Goal: Task Accomplishment & Management: Use online tool/utility

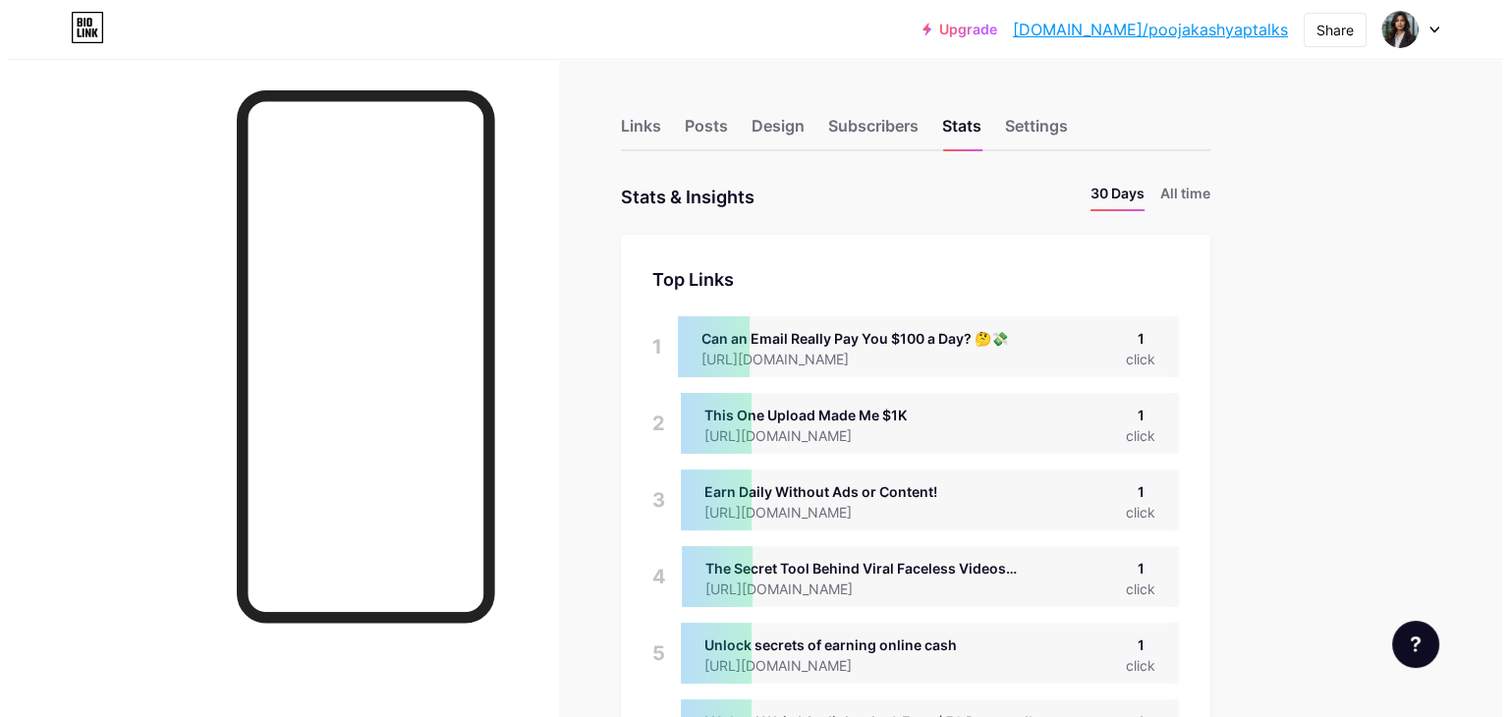
scroll to position [716, 1493]
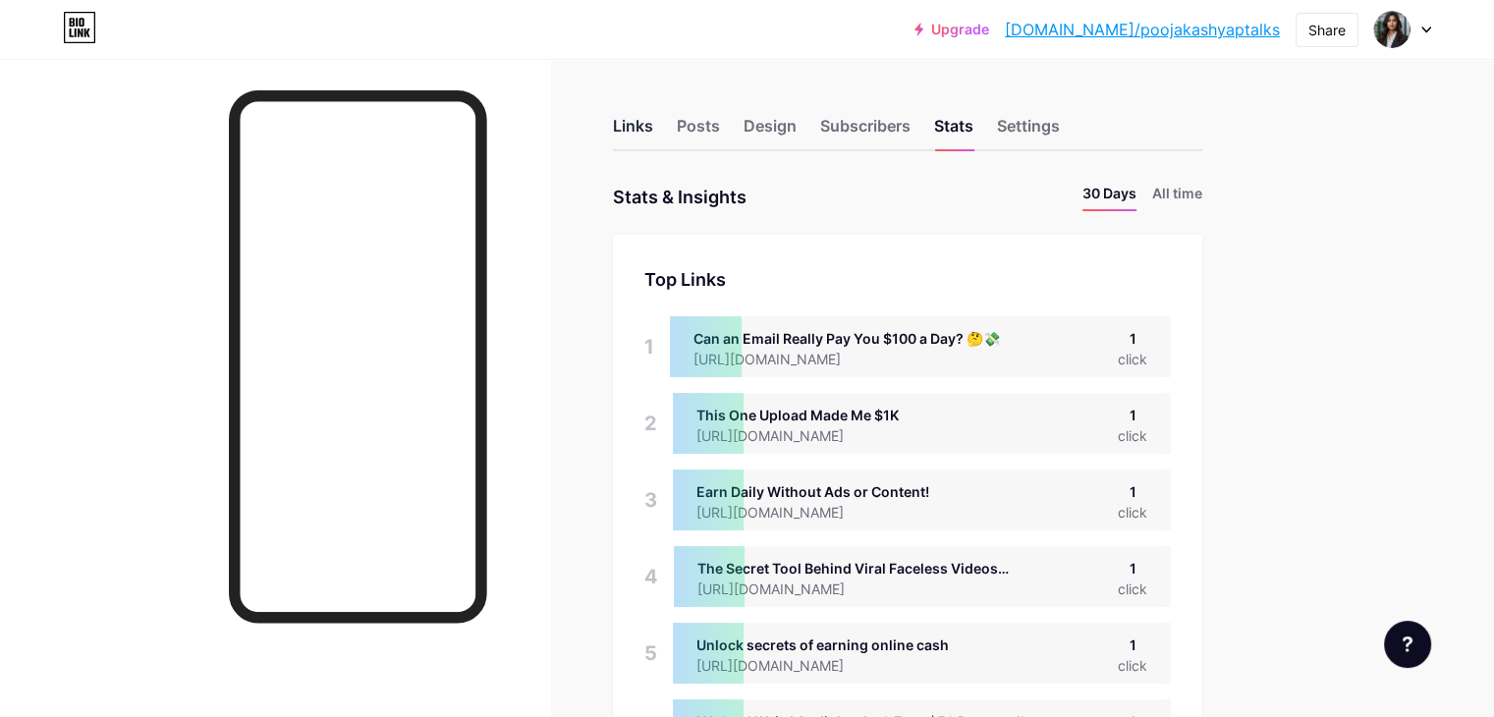
click at [653, 119] on div "Links" at bounding box center [633, 131] width 40 height 35
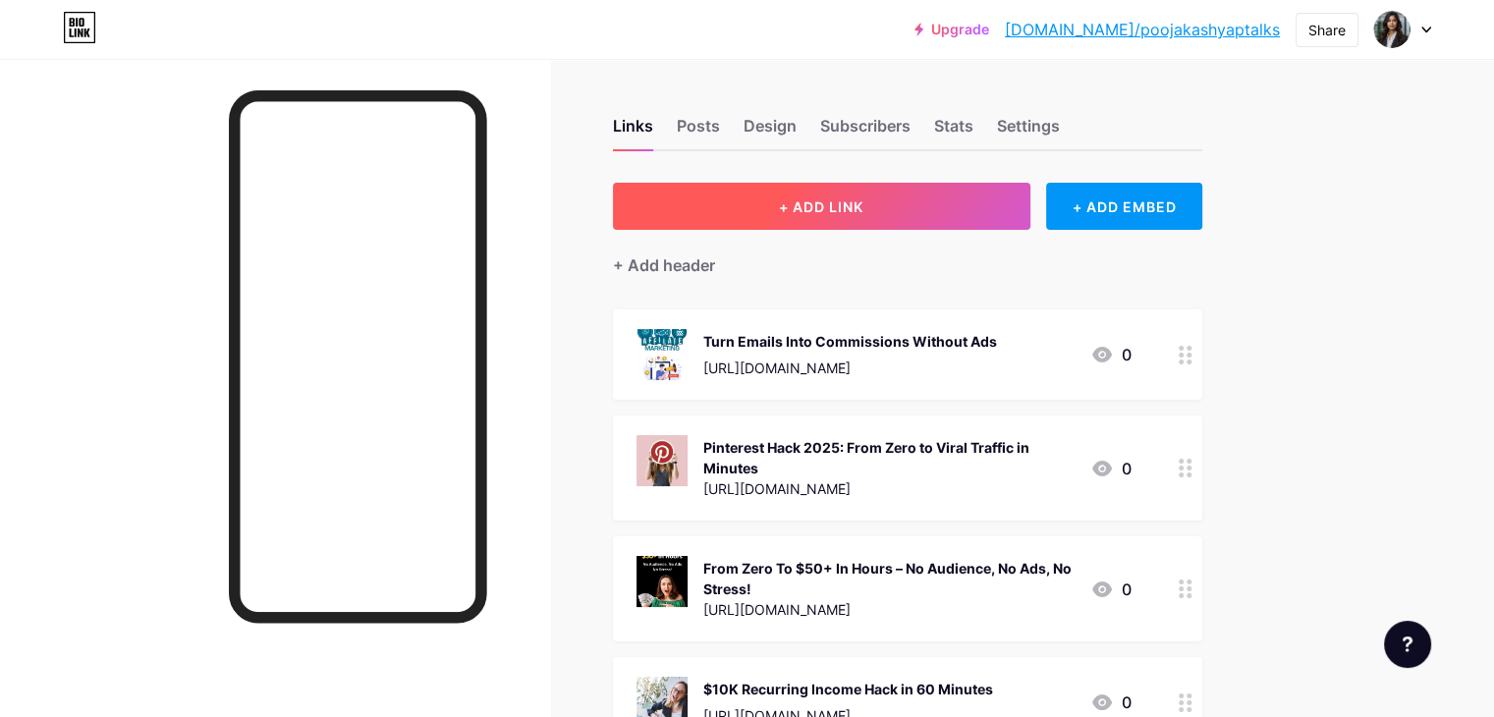
click at [863, 198] on span "+ ADD LINK" at bounding box center [821, 206] width 84 height 17
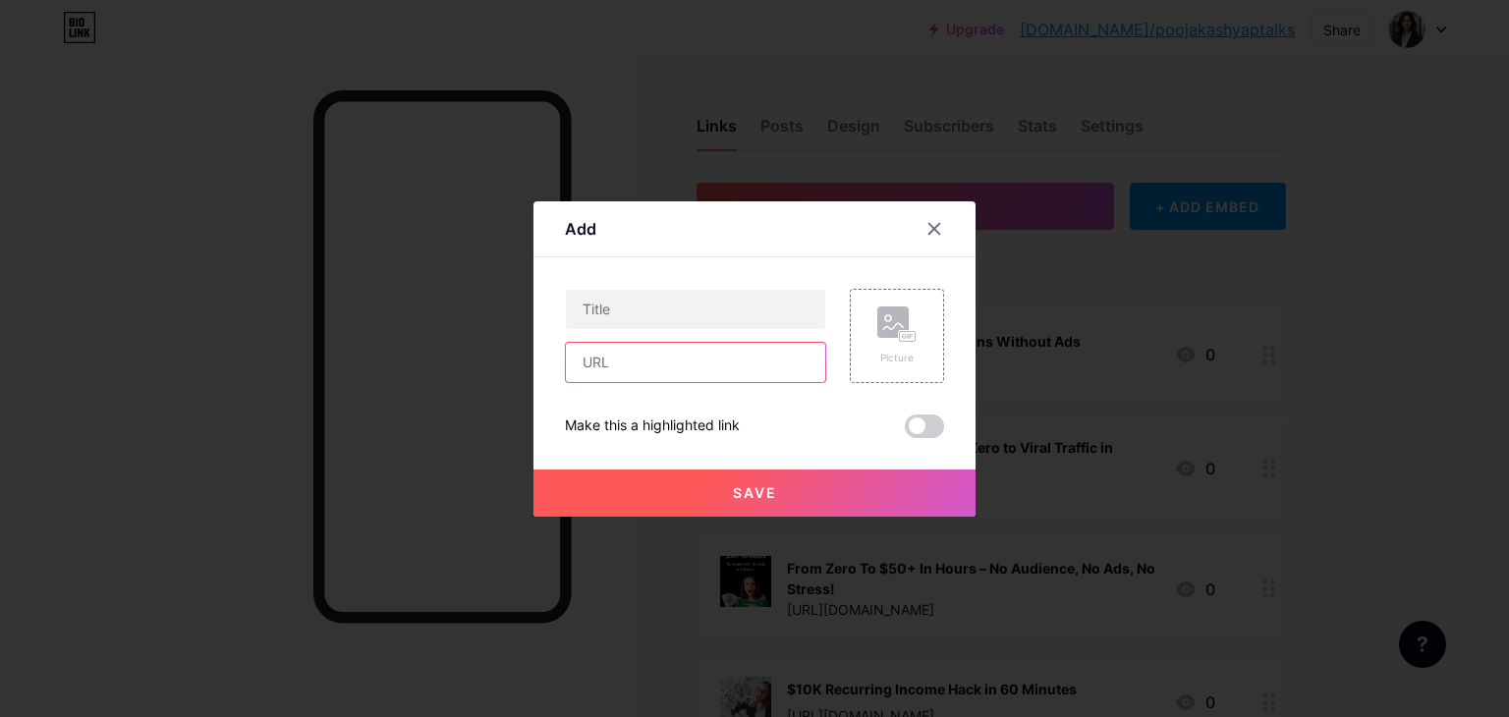
click at [750, 372] on input "text" at bounding box center [695, 362] width 259 height 39
click at [691, 369] on input "text" at bounding box center [695, 362] width 259 height 39
paste input "[URL][DOMAIN_NAME]"
type input "[URL][DOMAIN_NAME]"
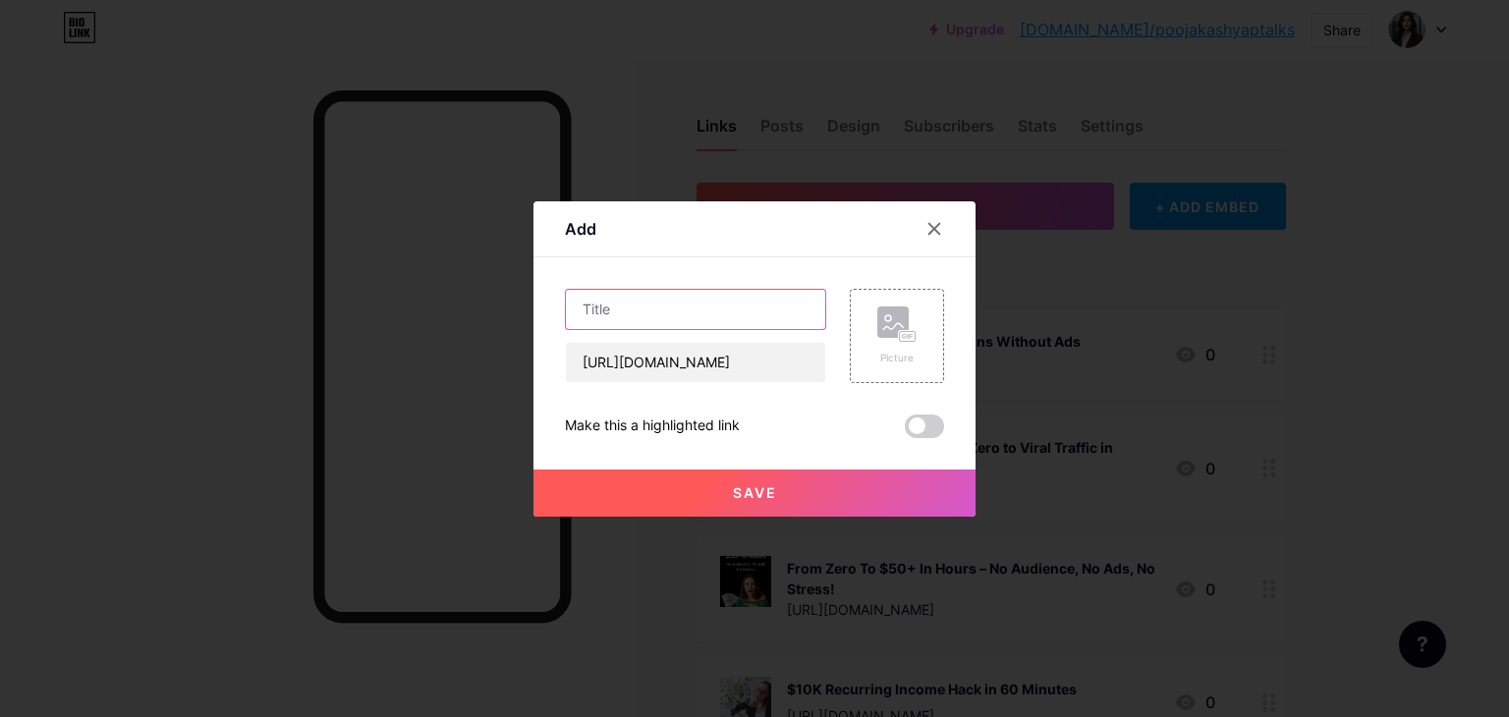
scroll to position [0, 0]
click at [720, 307] on input "text" at bounding box center [695, 309] width 259 height 39
paste input "Turn Ideas Into Instant Digital Assets"
type input "Turn Ideas Into Instant Digital Assets"
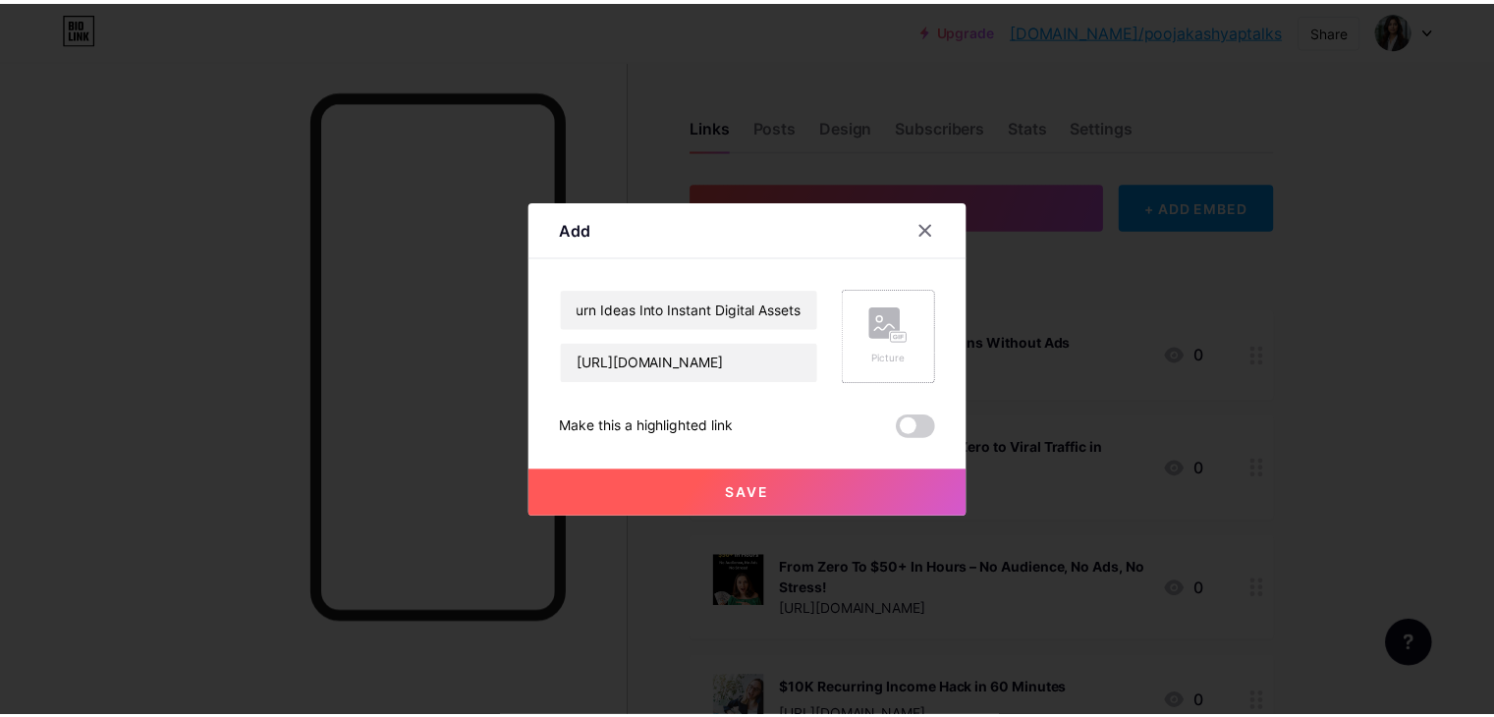
scroll to position [0, 0]
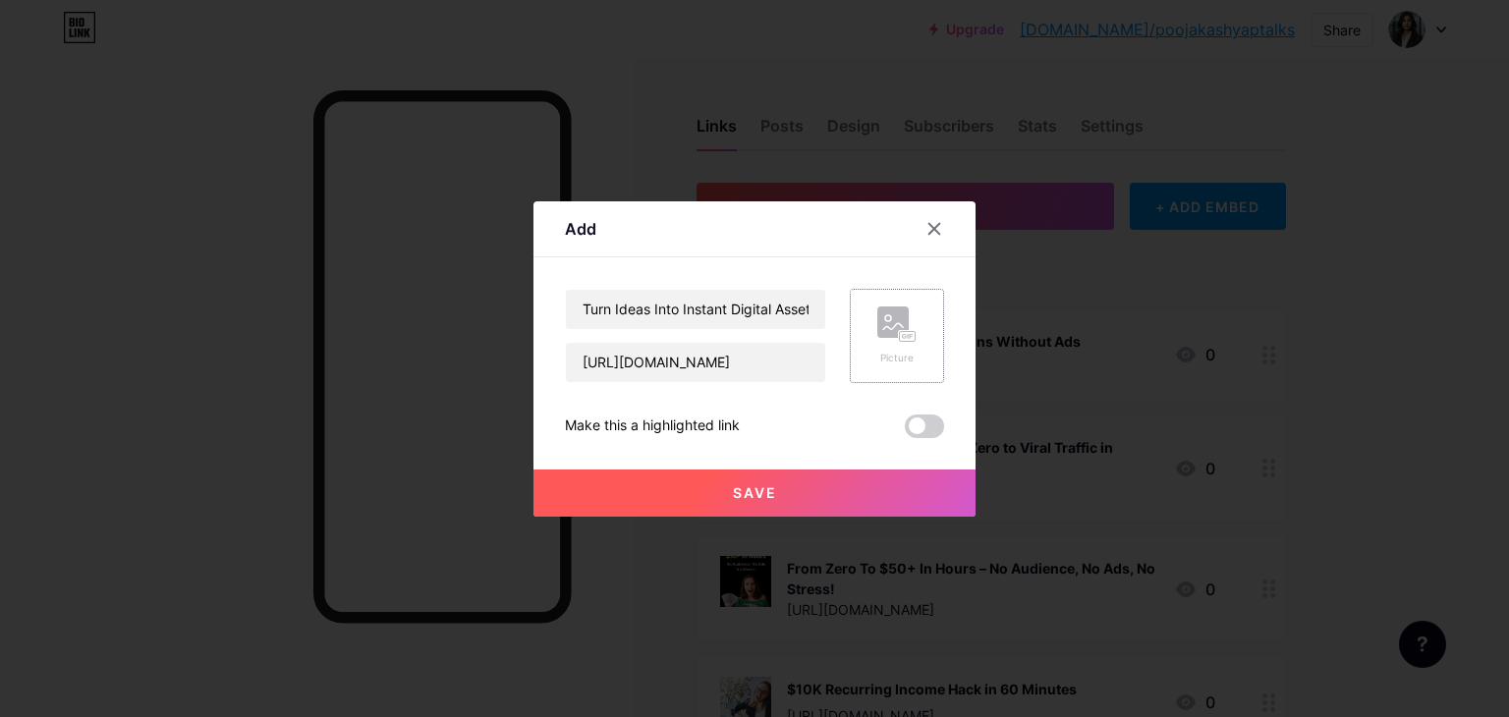
click at [880, 316] on rect at bounding box center [892, 321] width 31 height 31
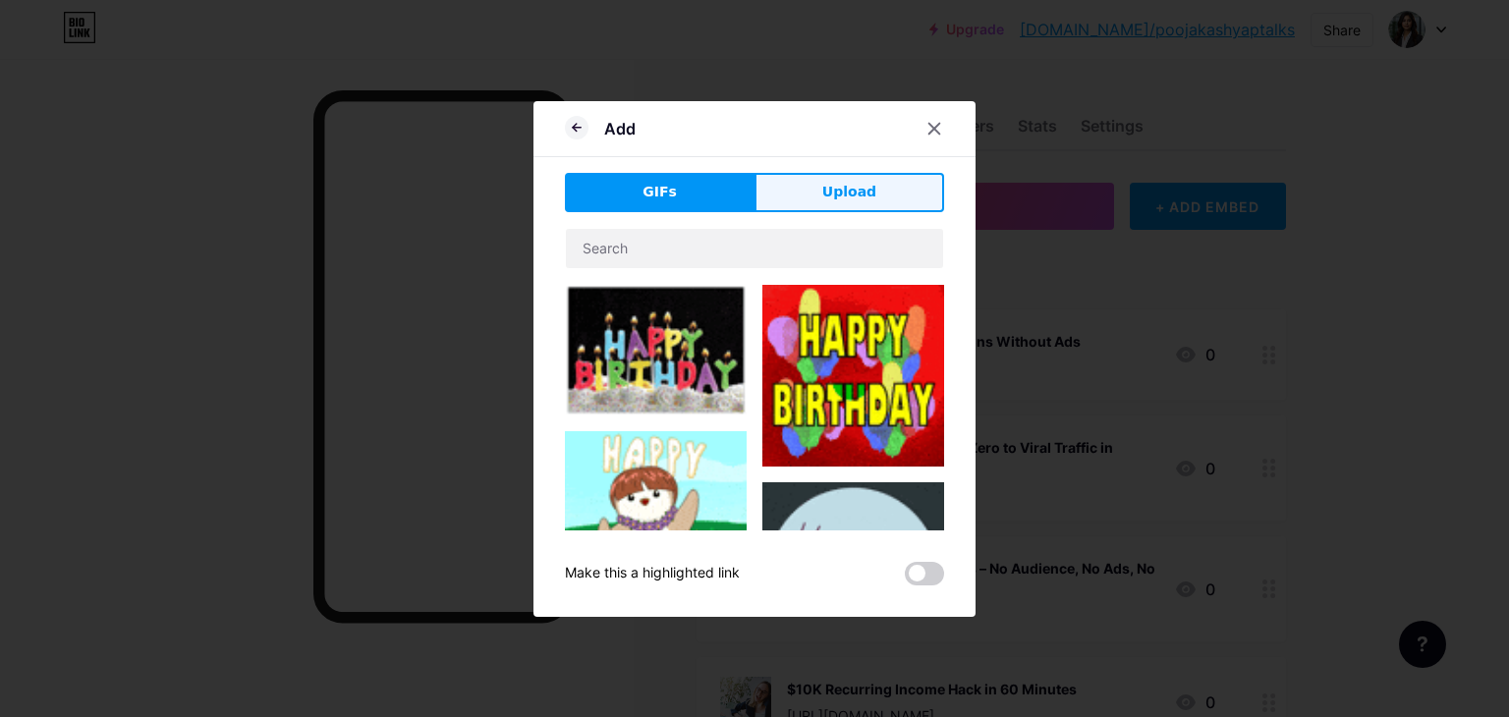
click at [829, 174] on button "Upload" at bounding box center [849, 192] width 190 height 39
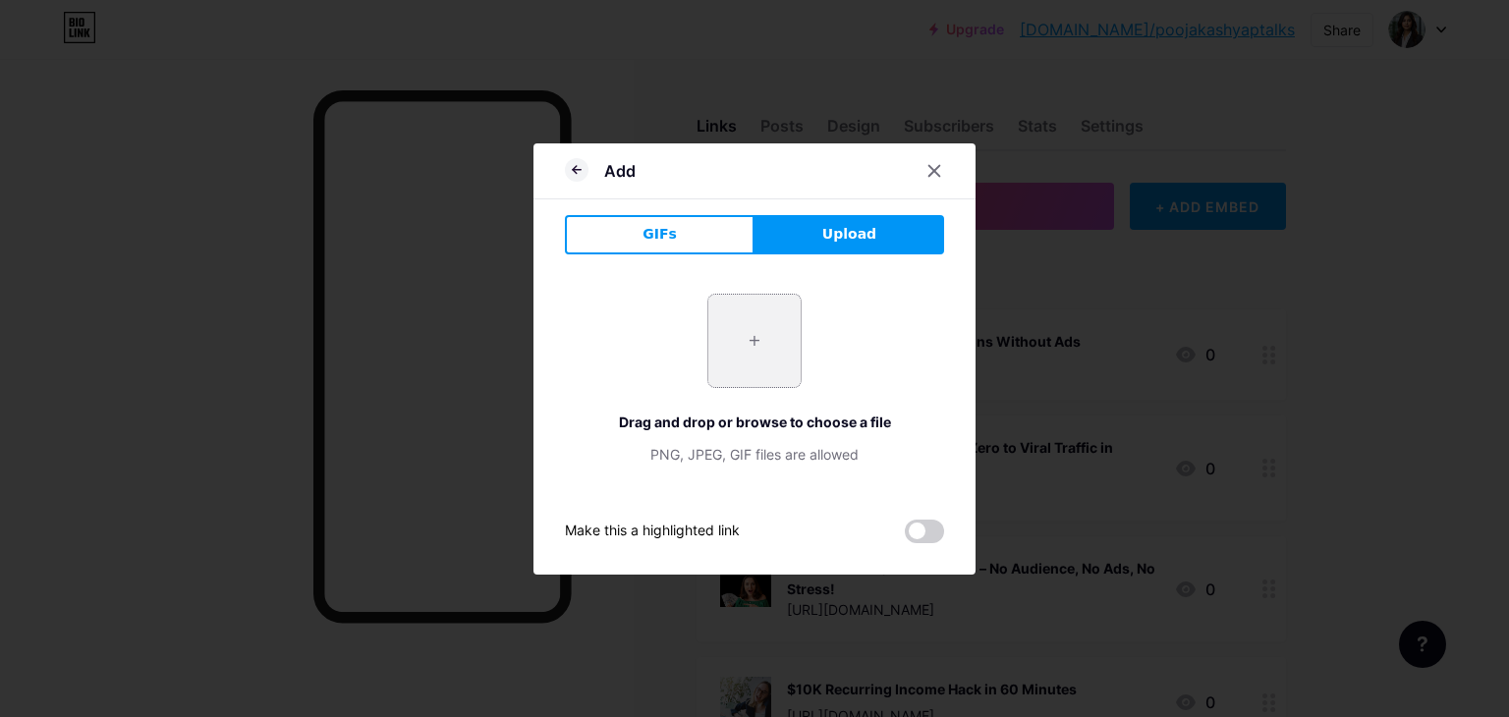
click at [762, 326] on input "file" at bounding box center [754, 341] width 92 height 92
type input "C:\fakepath\Add a heading (52).png"
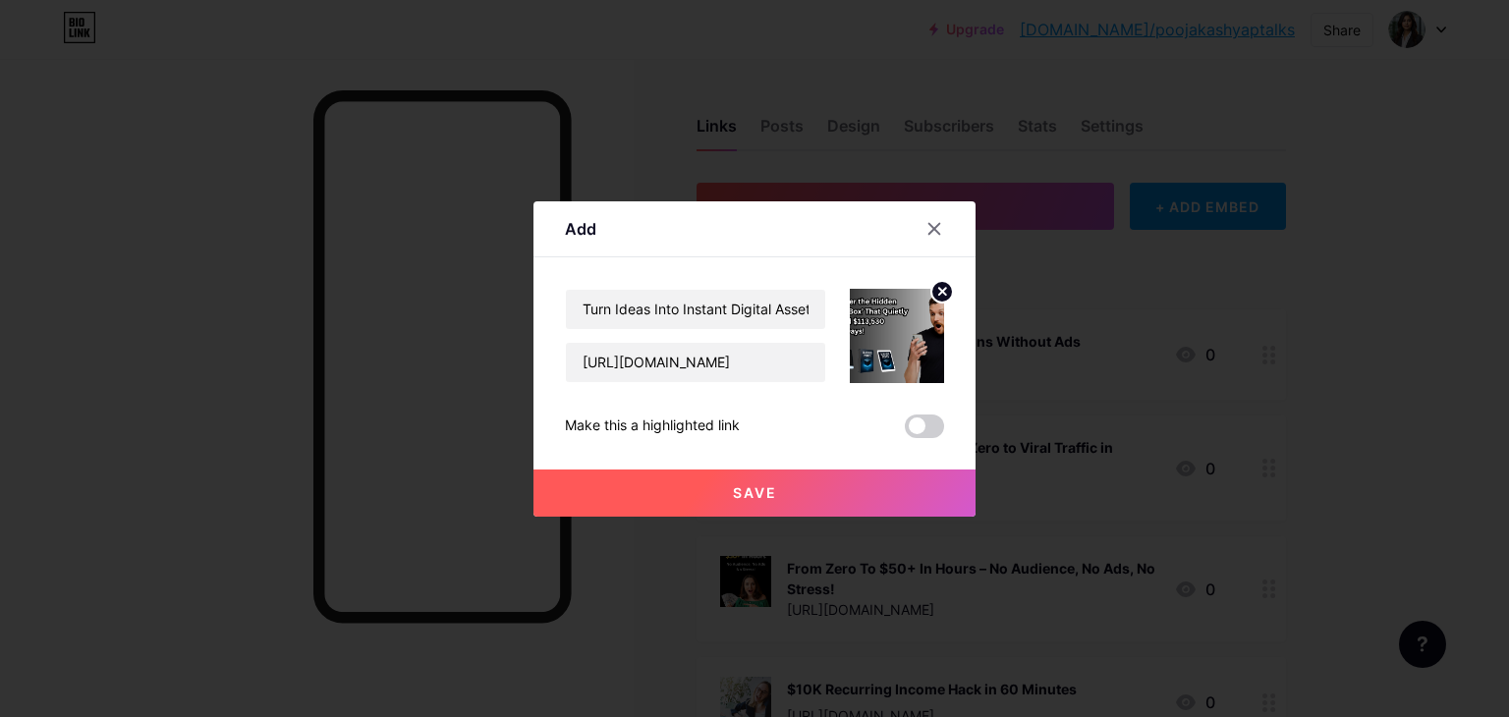
click at [782, 489] on button "Save" at bounding box center [754, 493] width 442 height 47
